Goal: Information Seeking & Learning: Learn about a topic

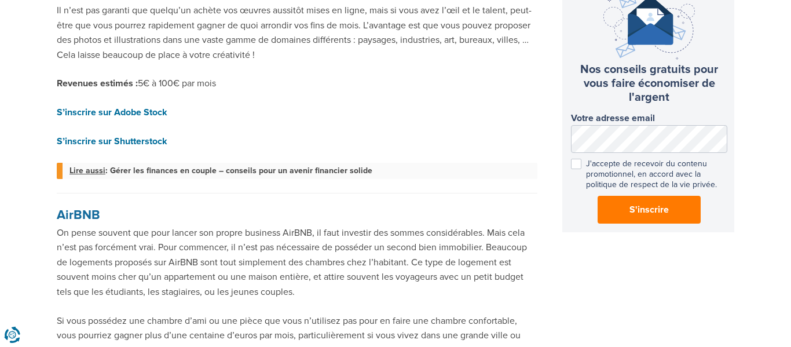
scroll to position [725, 0]
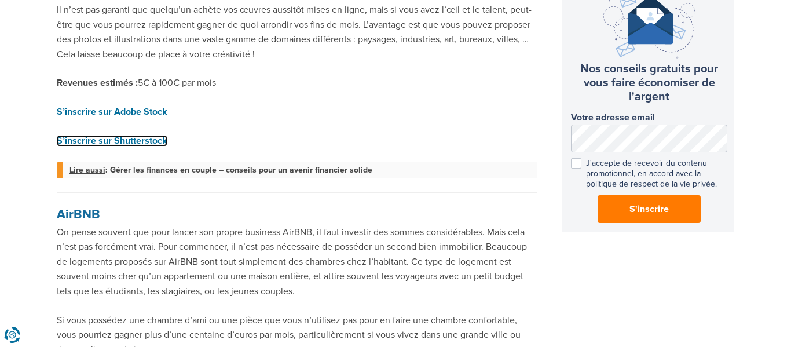
click at [81, 137] on strong "S’inscrire sur Shutterstock" at bounding box center [112, 141] width 111 height 12
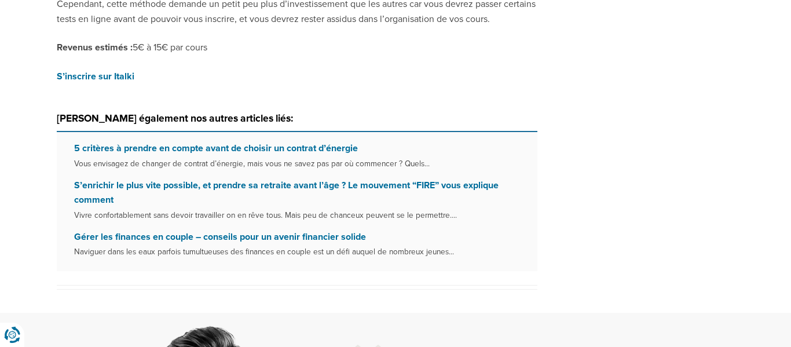
scroll to position [1707, 0]
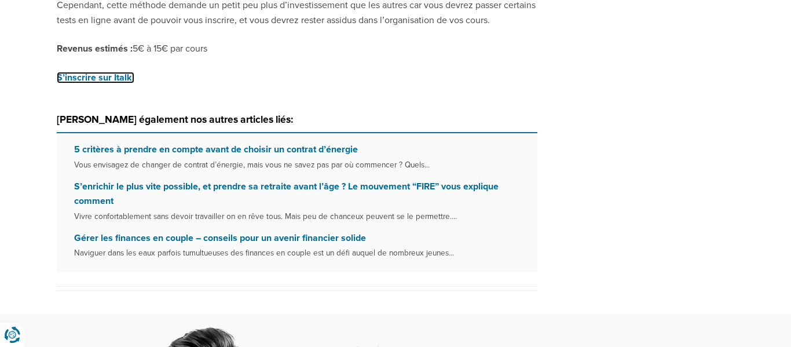
click at [61, 72] on strong "S’inscrire sur Italki" at bounding box center [96, 78] width 78 height 12
